Goal: Task Accomplishment & Management: Use online tool/utility

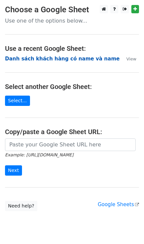
click at [57, 56] on strong "Danh sách khách hàng có name và name" at bounding box center [62, 59] width 114 height 6
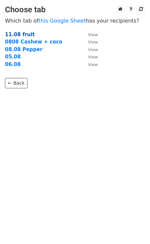
click at [22, 34] on strong "11.08 fruit" at bounding box center [20, 35] width 30 height 6
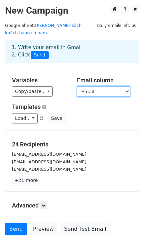
click at [89, 86] on select "Email" at bounding box center [103, 91] width 53 height 10
click at [77, 86] on select "Email" at bounding box center [103, 91] width 53 height 10
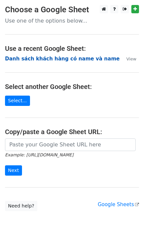
click at [33, 60] on strong "Danh sách khách hàng có name và name" at bounding box center [62, 59] width 114 height 6
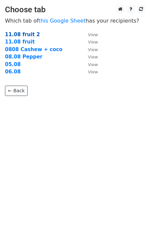
click at [26, 34] on strong "11.08 fruit 2" at bounding box center [22, 35] width 35 height 6
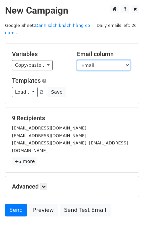
click at [89, 60] on select "Email" at bounding box center [103, 65] width 53 height 10
click at [77, 60] on select "Email" at bounding box center [103, 65] width 53 height 10
